Goal: Task Accomplishment & Management: Manage account settings

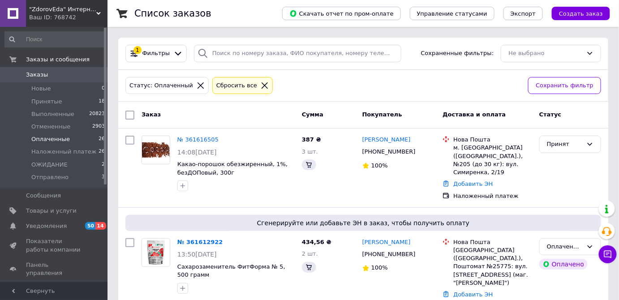
click at [62, 138] on span "Оплаченные" at bounding box center [50, 139] width 38 height 8
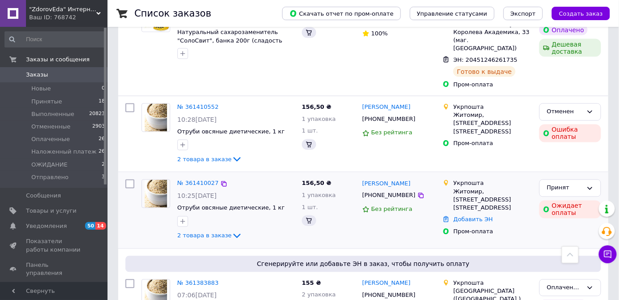
scroll to position [1668, 0]
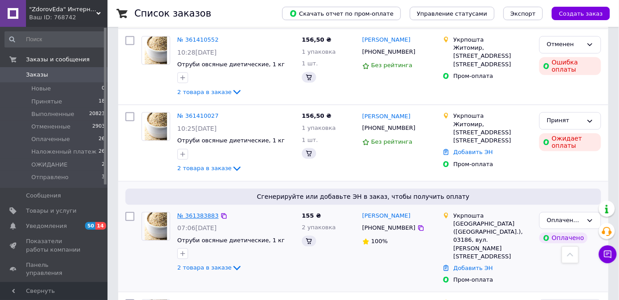
click at [203, 213] on link "№ 361383883" at bounding box center [197, 216] width 41 height 7
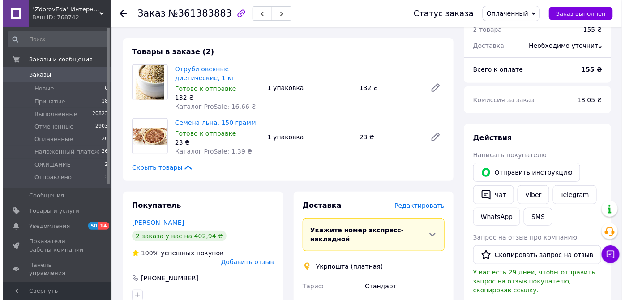
scroll to position [122, 0]
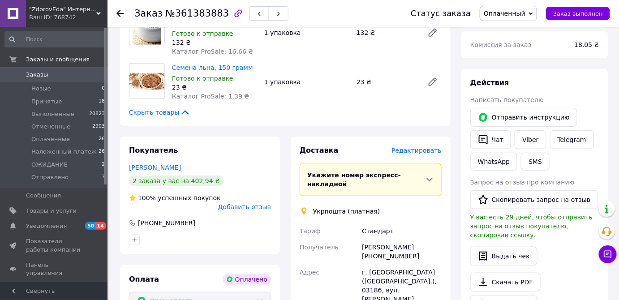
click at [408, 151] on span "Редактировать" at bounding box center [416, 150] width 50 height 7
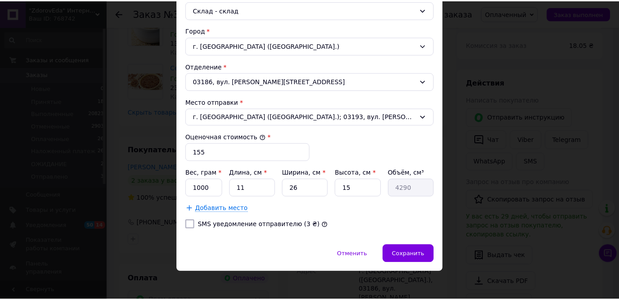
scroll to position [256, 0]
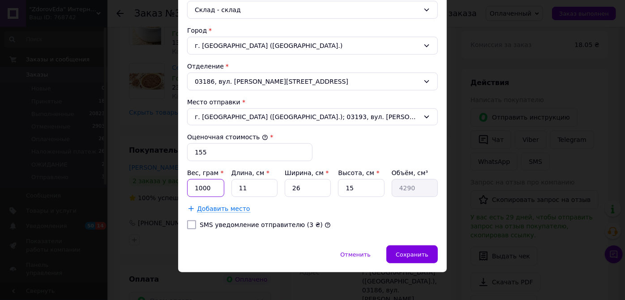
click at [213, 188] on input "1000" at bounding box center [205, 188] width 37 height 18
type input "1250"
click at [255, 187] on input "11" at bounding box center [254, 188] width 46 height 18
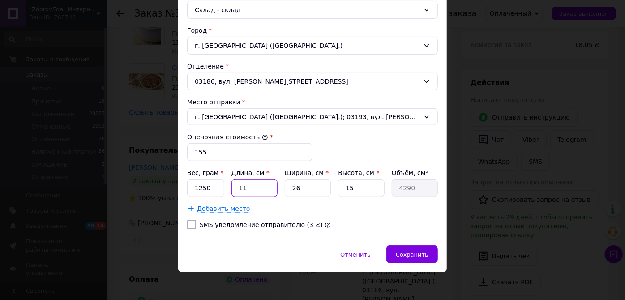
type input "2"
type input "780"
type input "29"
type input "11310"
type input "29"
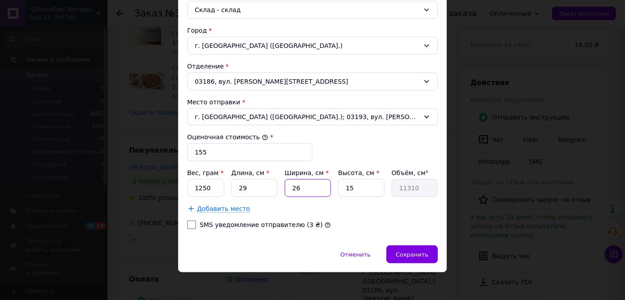
click at [299, 183] on input "26" at bounding box center [308, 188] width 46 height 18
type input "1"
type input "435"
type input "14"
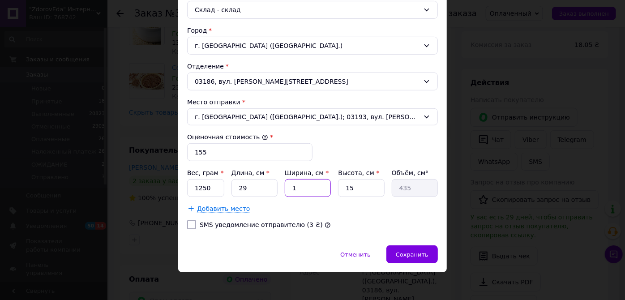
type input "6090"
type input "14"
click at [369, 186] on input "15" at bounding box center [361, 188] width 46 height 18
type input "1"
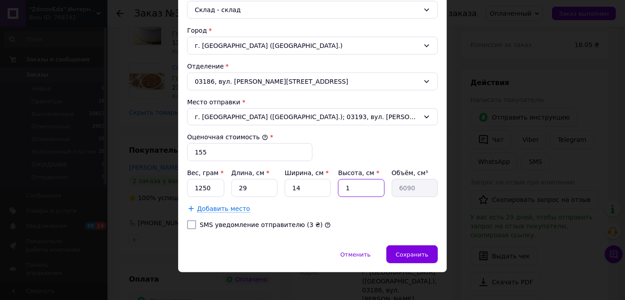
type input "406"
type input "10"
type input "4060"
type input "10"
click at [256, 186] on input "29" at bounding box center [254, 188] width 46 height 18
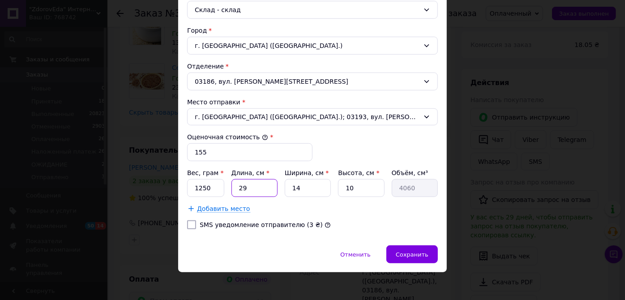
click at [256, 186] on input "29" at bounding box center [254, 188] width 46 height 18
type input "2"
type input "280"
type input "21"
type input "2940"
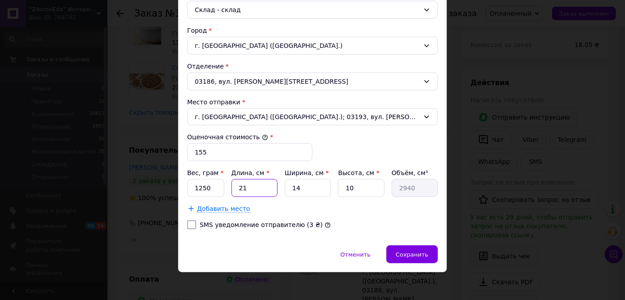
type input "21"
click at [316, 185] on input "14" at bounding box center [308, 188] width 46 height 18
type input "1"
type input "210"
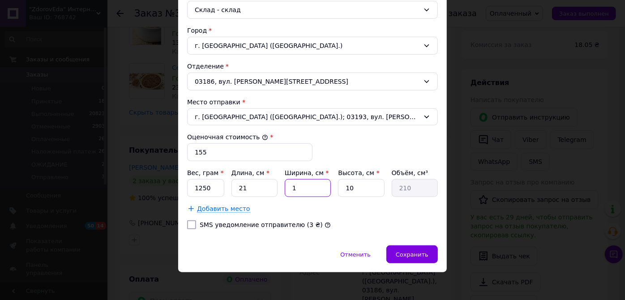
type input "12"
type input "2520"
type input "12"
click at [355, 182] on input "10" at bounding box center [361, 188] width 46 height 18
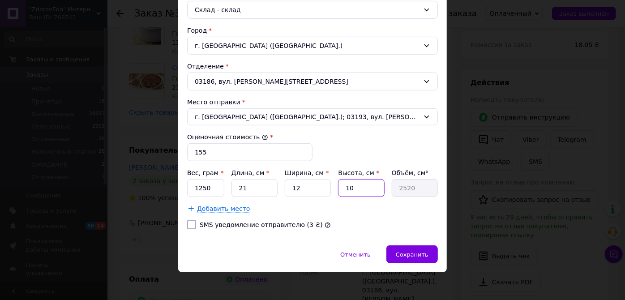
type input "9"
type input "2268"
click at [355, 182] on input "9" at bounding box center [361, 188] width 46 height 18
type input "7"
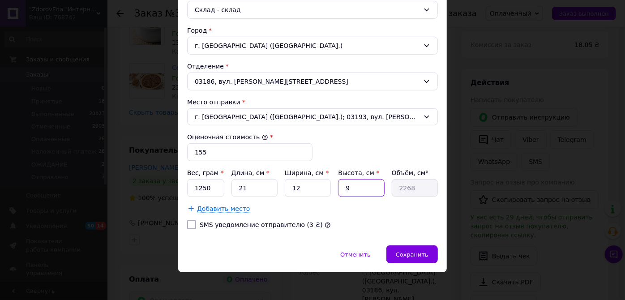
type input "1764"
type input "7"
click at [255, 148] on input "155" at bounding box center [249, 152] width 125 height 18
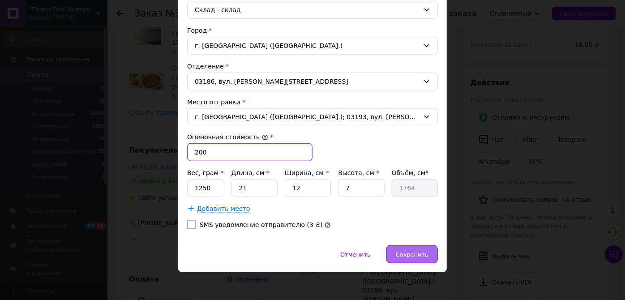
type input "200"
click at [406, 251] on span "Сохранить" at bounding box center [412, 254] width 33 height 7
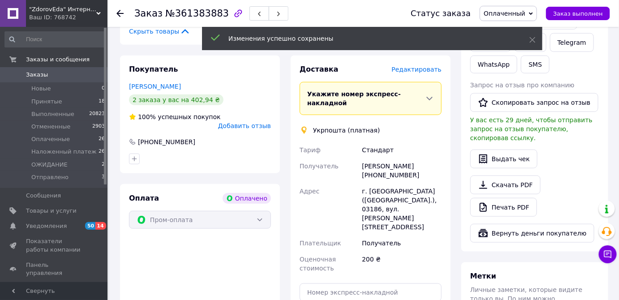
scroll to position [244, 0]
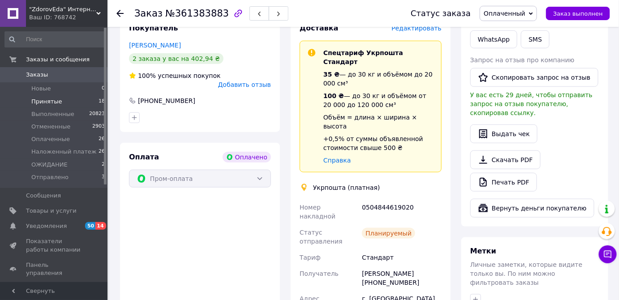
click at [67, 103] on li "Принятые 18" at bounding box center [55, 101] width 110 height 13
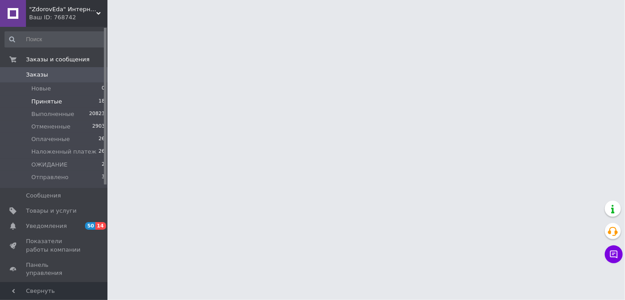
click at [67, 103] on li "Принятые 18" at bounding box center [55, 101] width 110 height 13
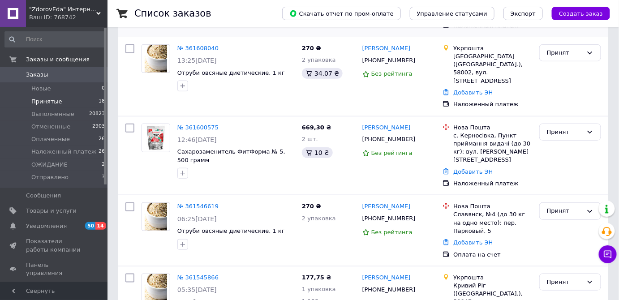
scroll to position [244, 0]
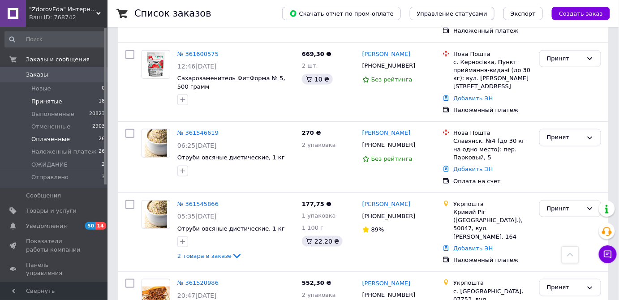
click at [48, 140] on span "Оплаченные" at bounding box center [50, 139] width 38 height 8
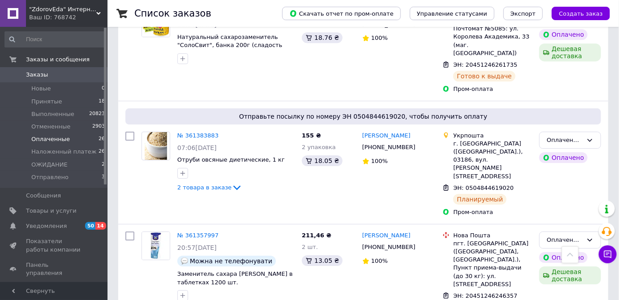
scroll to position [935, 0]
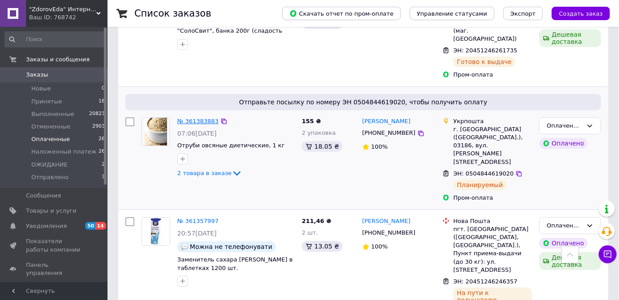
click at [203, 118] on link "№ 361383883" at bounding box center [197, 121] width 41 height 7
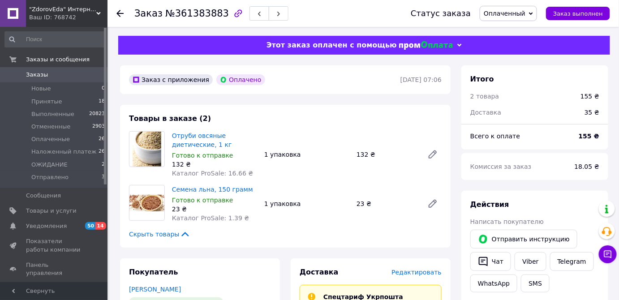
click at [329, 199] on div "1 упаковка" at bounding box center [306, 203] width 92 height 13
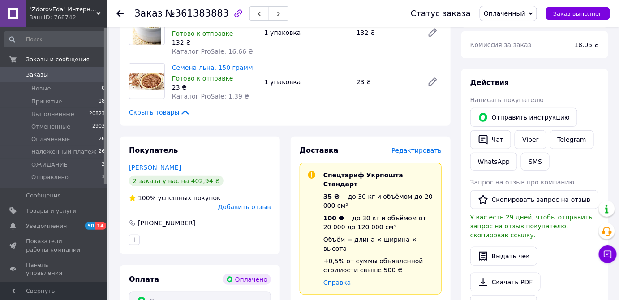
scroll to position [203, 0]
